Goal: Navigation & Orientation: Find specific page/section

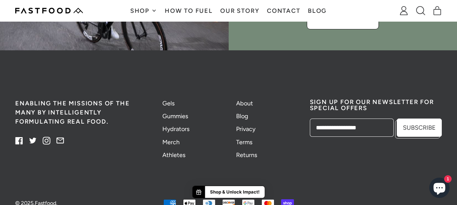
scroll to position [1778, 0]
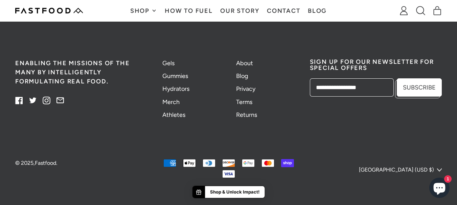
click at [244, 93] on li "Privacy" at bounding box center [265, 89] width 58 height 9
click at [275, 10] on link "Contact" at bounding box center [283, 10] width 41 height 21
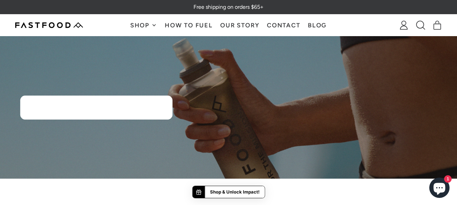
click at [318, 24] on link "Blog" at bounding box center [317, 25] width 27 height 21
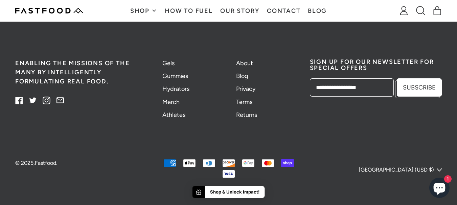
click at [40, 161] on link "Fastfood" at bounding box center [45, 163] width 21 height 6
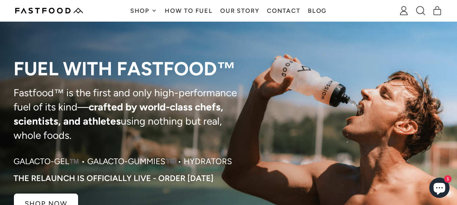
scroll to position [36, 0]
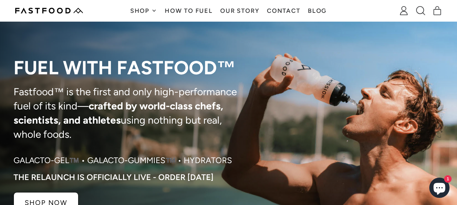
click at [53, 11] on img at bounding box center [49, 11] width 68 height 6
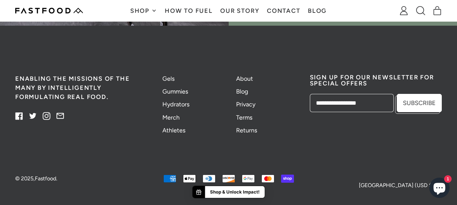
scroll to position [1778, 0]
